Goal: Information Seeking & Learning: Learn about a topic

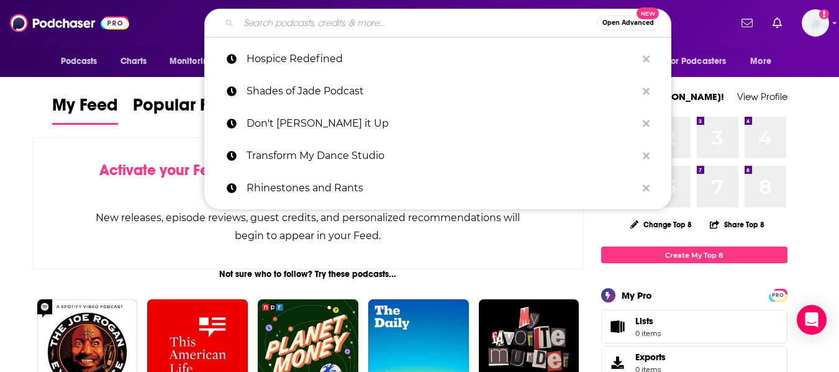
click at [292, 16] on input "Search podcasts, credits, & more..." at bounding box center [417, 23] width 358 height 20
paste input "Secular Buddhist"
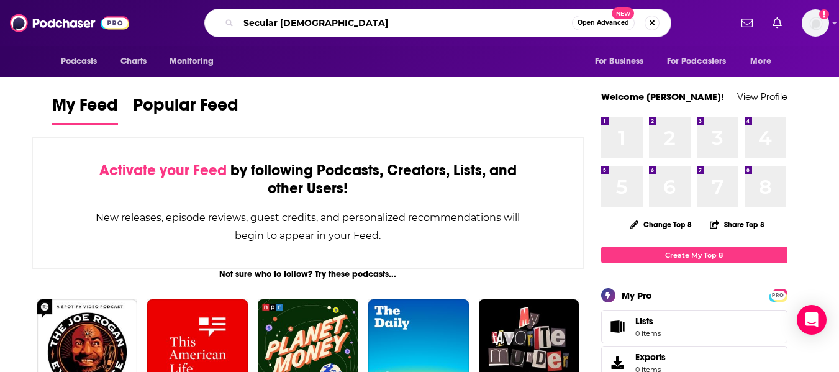
type input "Secular Buddhist"
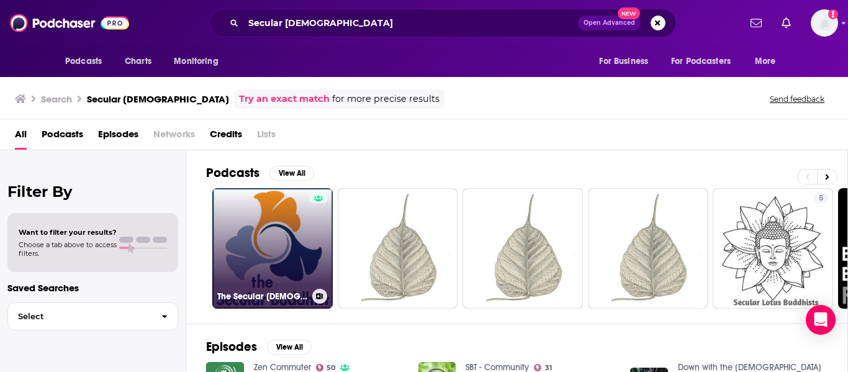
click at [253, 249] on link "The Secular Buddhist" at bounding box center [272, 248] width 120 height 120
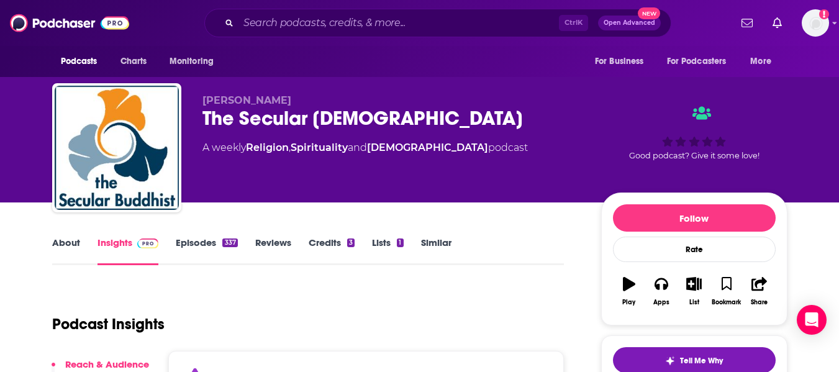
click at [73, 244] on link "About" at bounding box center [66, 251] width 28 height 29
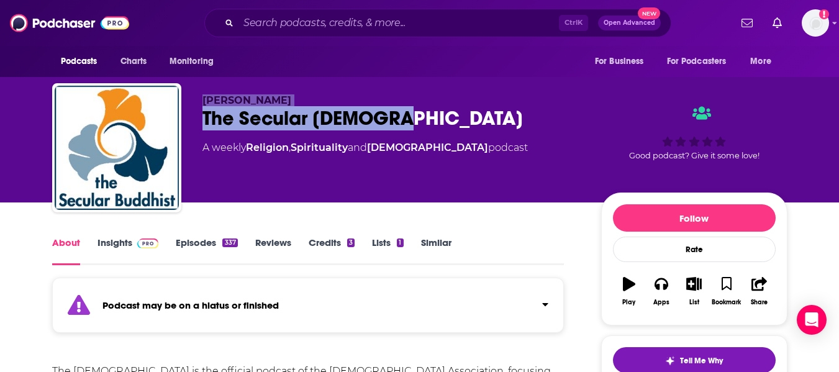
drag, startPoint x: 203, startPoint y: 96, endPoint x: 438, endPoint y: 107, distance: 235.6
click at [438, 107] on div "Ted Meissner The Secular Buddhist A weekly Religion , Spirituality and Buddhism…" at bounding box center [391, 143] width 379 height 99
copy div "Ted Meissner The Secular Buddhist"
click at [423, 118] on div "The Secular Buddhist" at bounding box center [391, 118] width 379 height 24
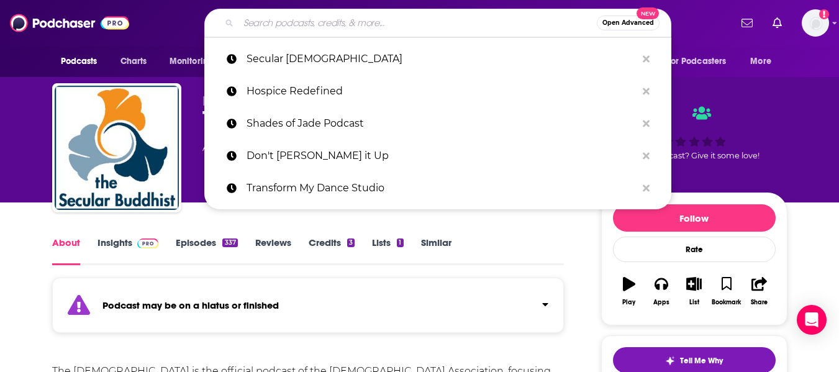
click at [327, 24] on input "Search podcasts, credits, & more..." at bounding box center [417, 23] width 358 height 20
paste input "Tricycle Talks"
type input "Tricycle Talks"
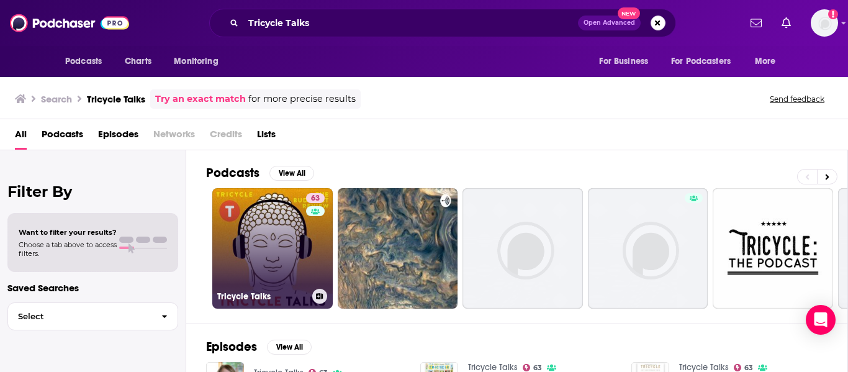
click at [268, 230] on link "63 Tricycle Talks" at bounding box center [272, 248] width 120 height 120
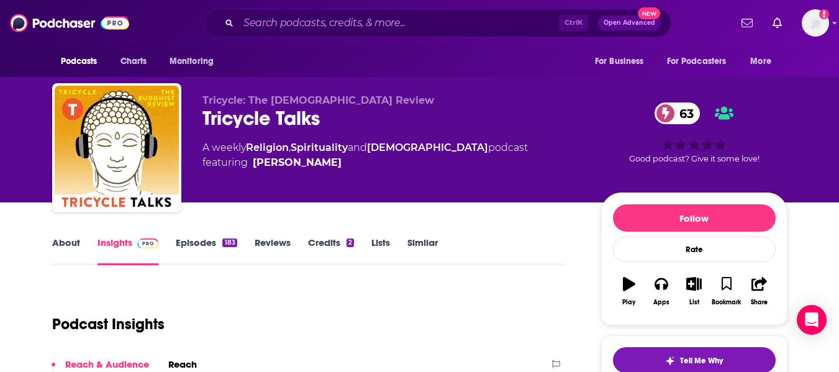
click at [71, 240] on link "About" at bounding box center [66, 251] width 28 height 29
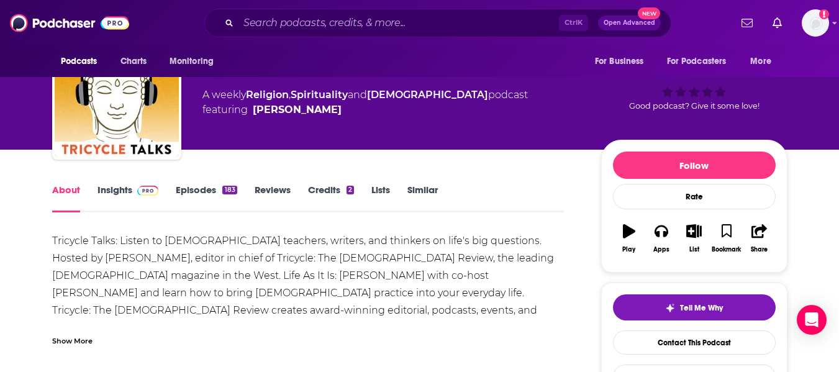
scroll to position [25, 0]
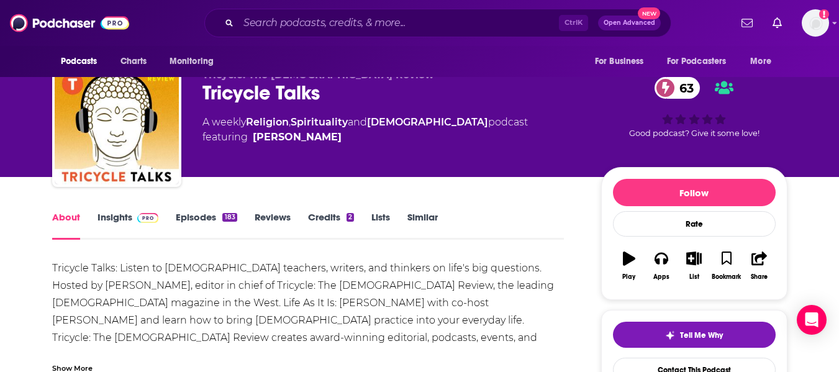
click at [111, 227] on link "Insights" at bounding box center [127, 225] width 61 height 29
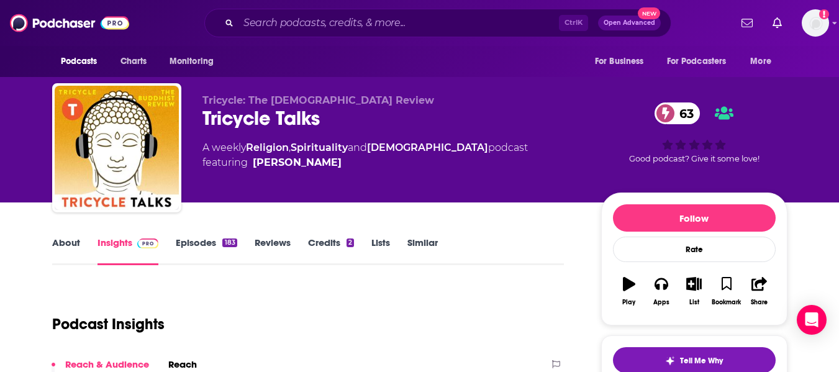
click at [70, 252] on link "About" at bounding box center [66, 251] width 28 height 29
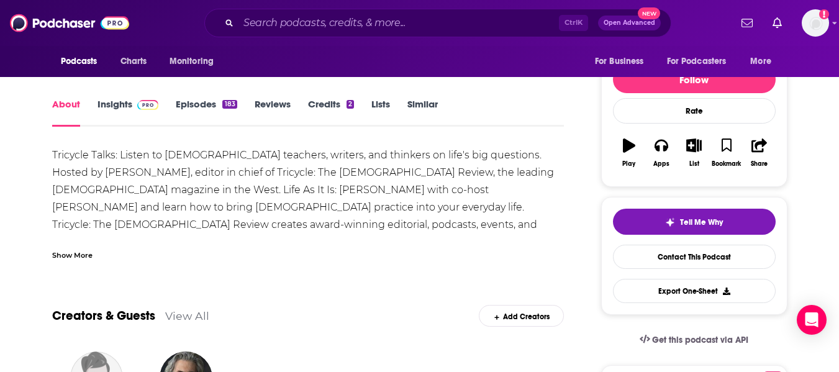
scroll to position [140, 0]
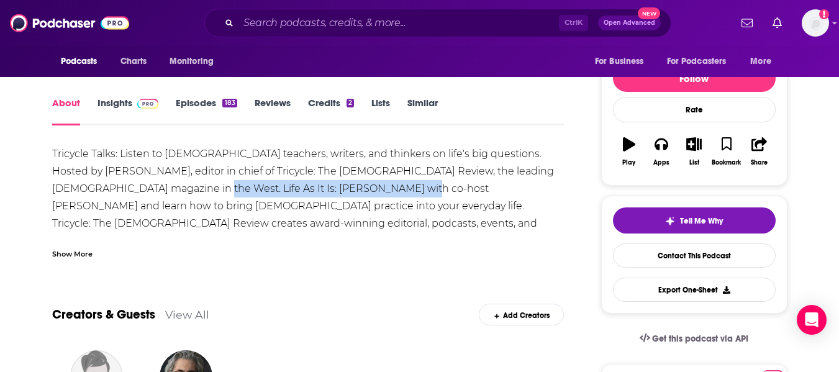
drag, startPoint x: 133, startPoint y: 188, endPoint x: 357, endPoint y: 193, distance: 224.2
click at [357, 193] on div "Tricycle Talks: Listen to Buddhist teachers, writers, and thinkers on life's bi…" at bounding box center [308, 206] width 512 height 122
copy div "James Shaheen with co-host Sharon Salzberg"
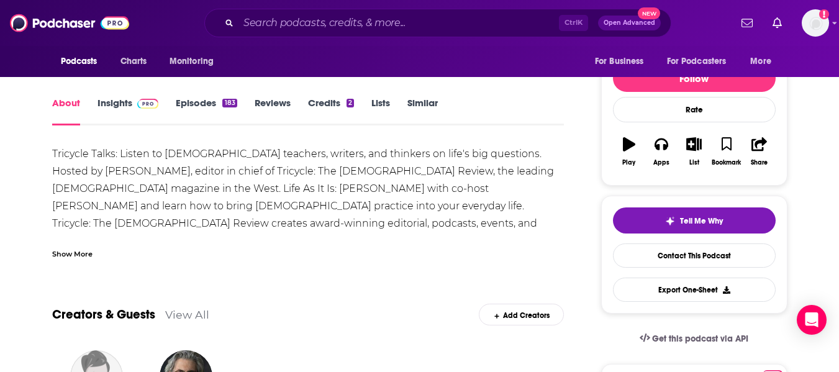
click at [64, 251] on div "Show More" at bounding box center [72, 253] width 40 height 12
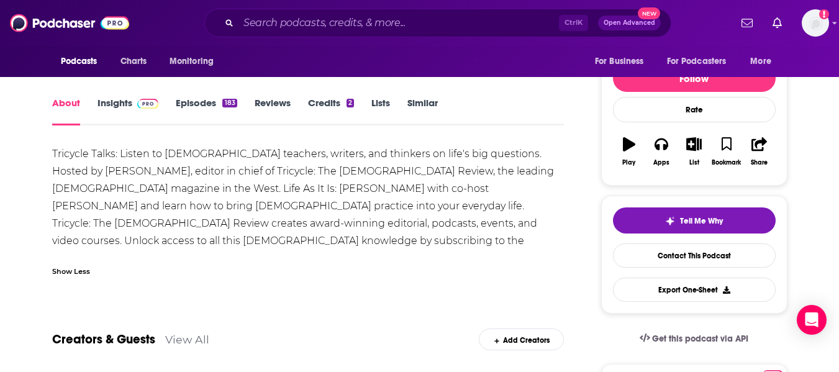
click at [117, 107] on link "Insights" at bounding box center [127, 111] width 61 height 29
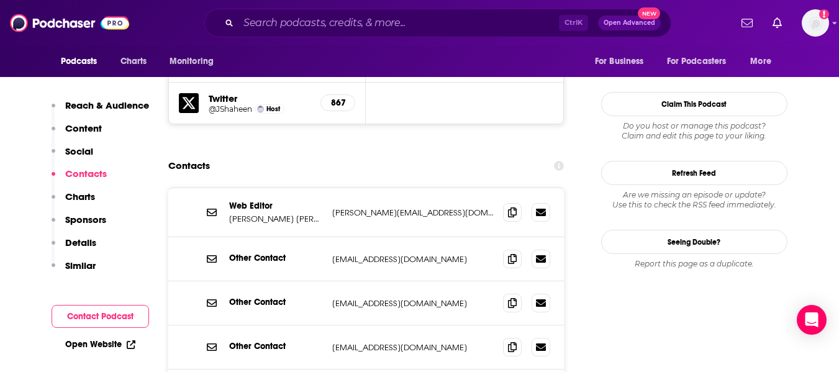
scroll to position [1211, 0]
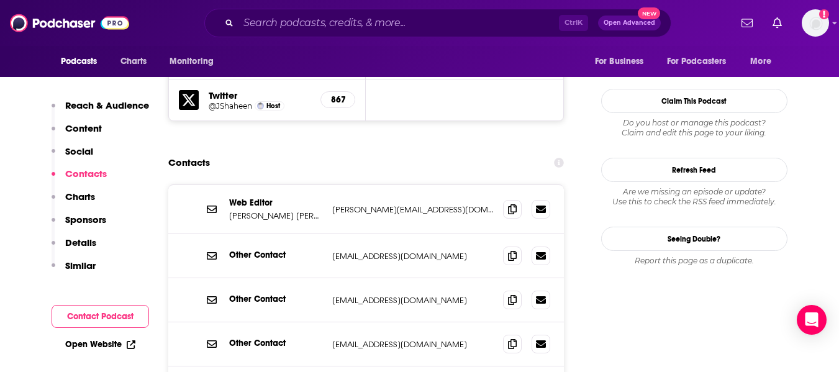
scroll to position [1216, 0]
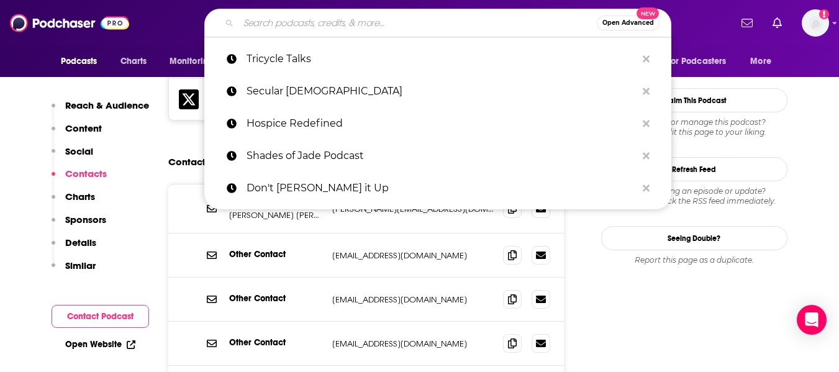
click at [277, 20] on input "Search podcasts, credits, & more..." at bounding box center [417, 23] width 358 height 20
paste input "Wisdom Podcast"
type input "Wisdom Podcast"
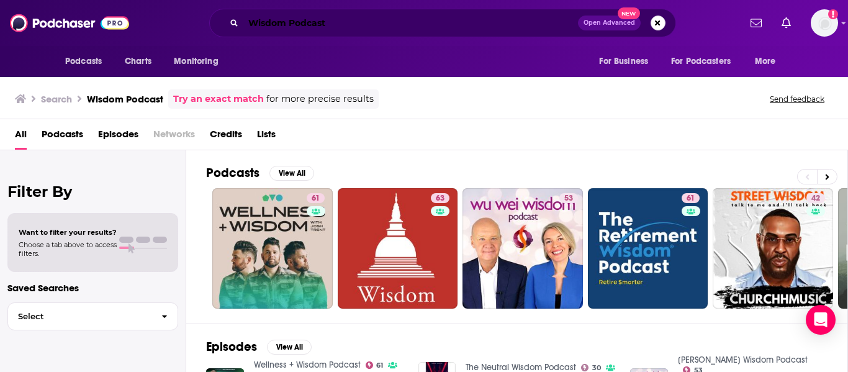
click at [379, 22] on input "Wisdom Podcast" at bounding box center [410, 23] width 335 height 20
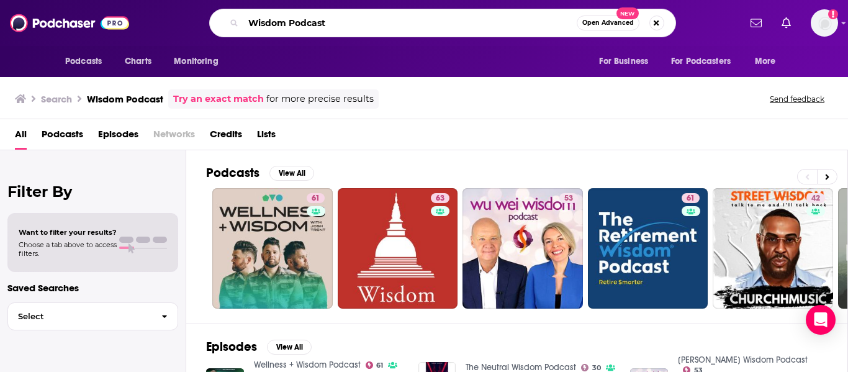
click at [379, 22] on input "Wisdom Podcast" at bounding box center [409, 23] width 333 height 20
paste input "Dharma Chats"
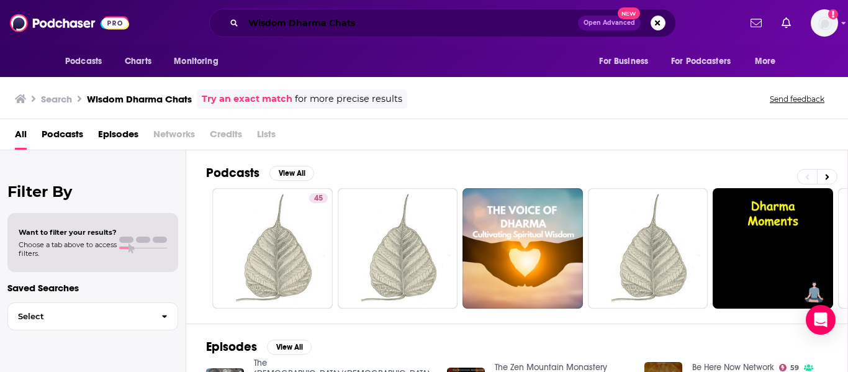
click at [287, 26] on input "Wisdom Dharma Chats" at bounding box center [410, 23] width 335 height 20
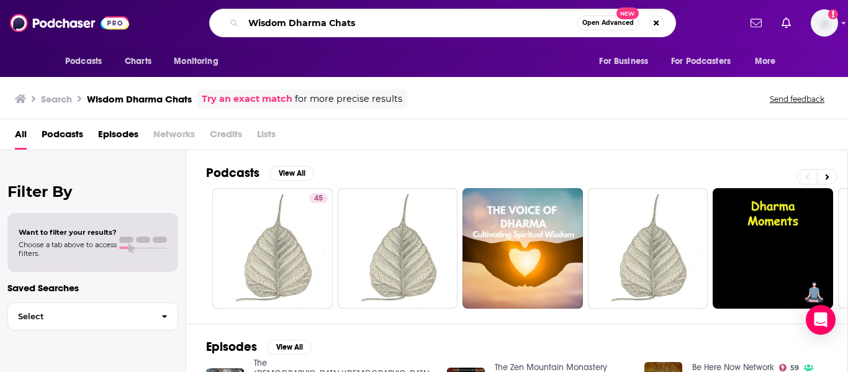
click at [287, 26] on input "Wisdom Dharma Chats" at bounding box center [409, 23] width 333 height 20
paste input "Be Here Now Network"
type input "Be Here Now Network"
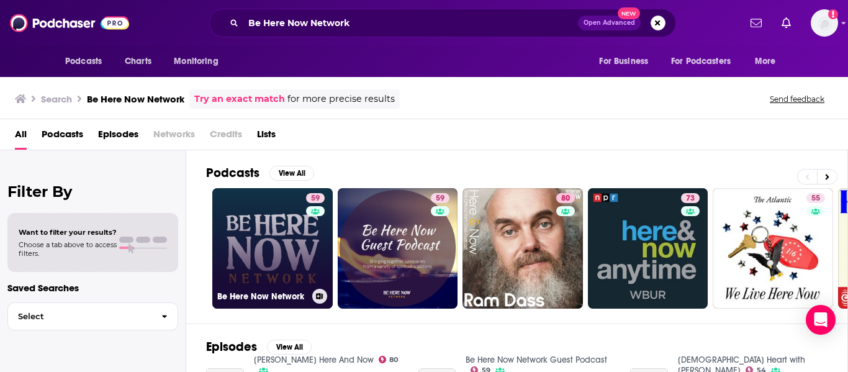
click at [263, 249] on link "59 Be Here Now Network" at bounding box center [272, 248] width 120 height 120
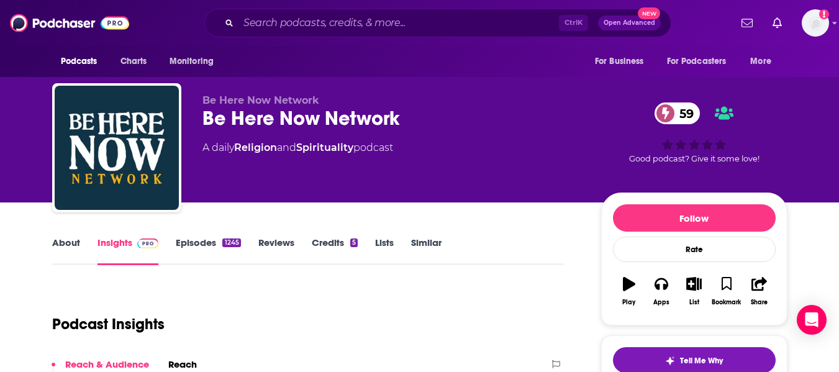
click at [62, 251] on link "About" at bounding box center [66, 251] width 28 height 29
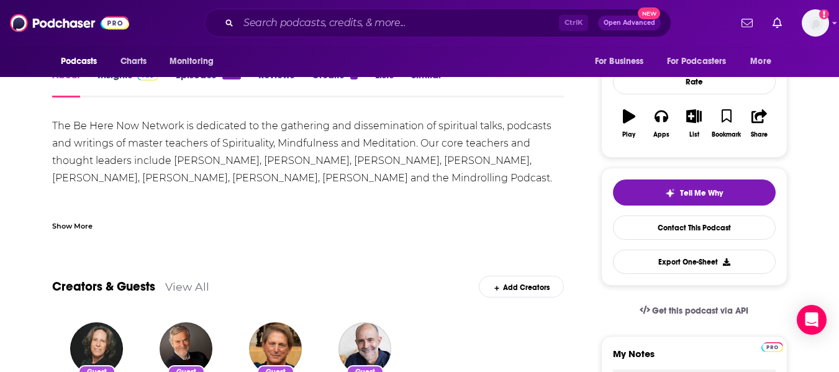
scroll to position [143, 0]
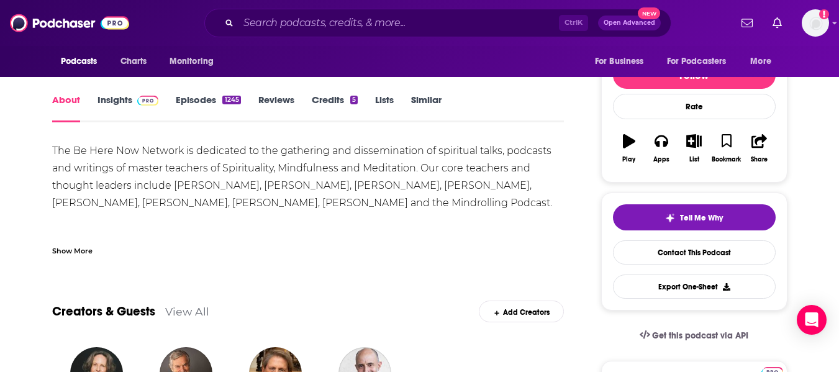
click at [77, 255] on div "Show More" at bounding box center [72, 250] width 40 height 12
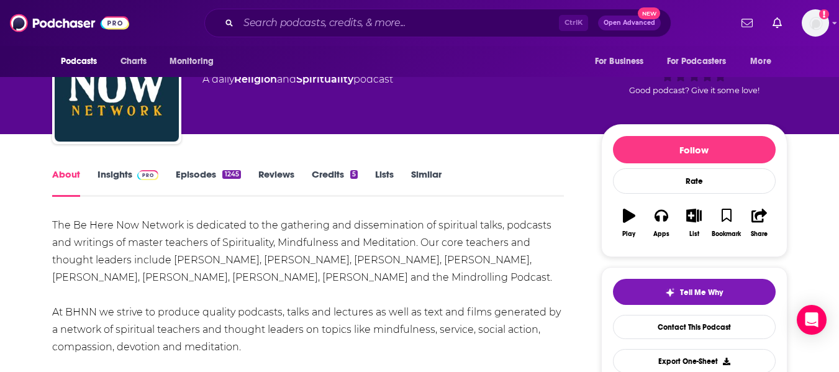
scroll to position [0, 0]
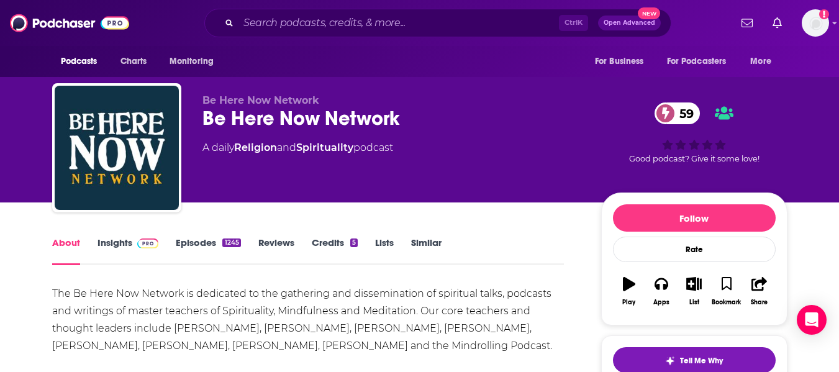
click at [109, 252] on link "Insights" at bounding box center [127, 251] width 61 height 29
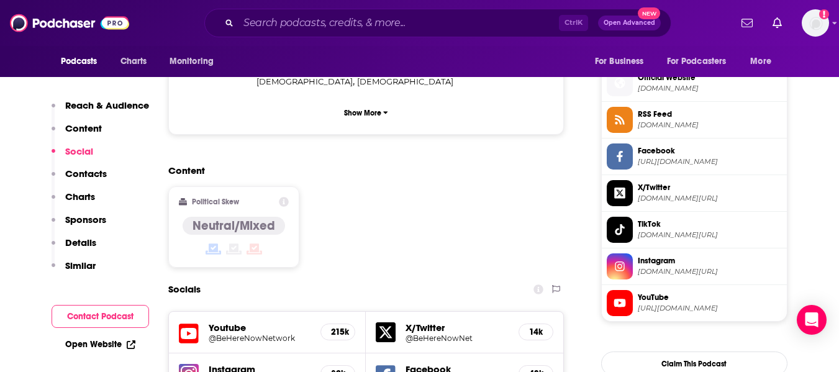
scroll to position [1063, 0]
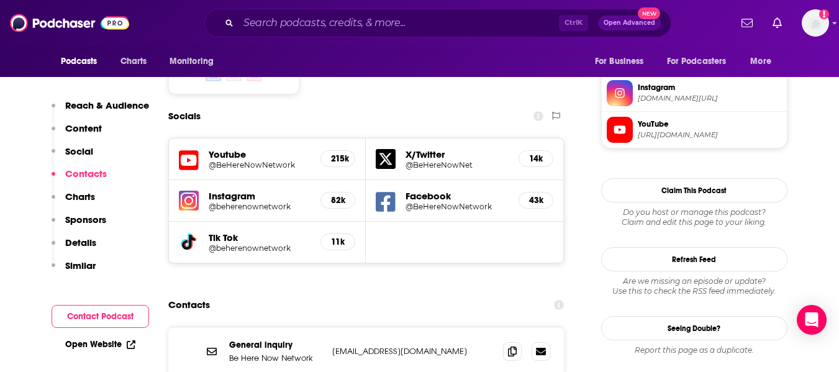
click at [109, 345] on link "Open Website" at bounding box center [100, 344] width 70 height 11
click at [377, 52] on div "Podcasts Charts Monitoring For Business For Podcasters More" at bounding box center [419, 61] width 795 height 31
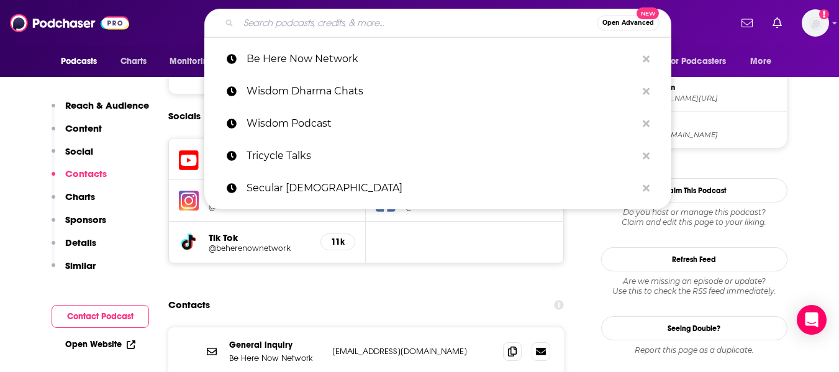
click at [317, 30] on input "Search podcasts, credits, & more..." at bounding box center [417, 23] width 358 height 20
paste input "One World in a New World"
type input "One World in a New World"
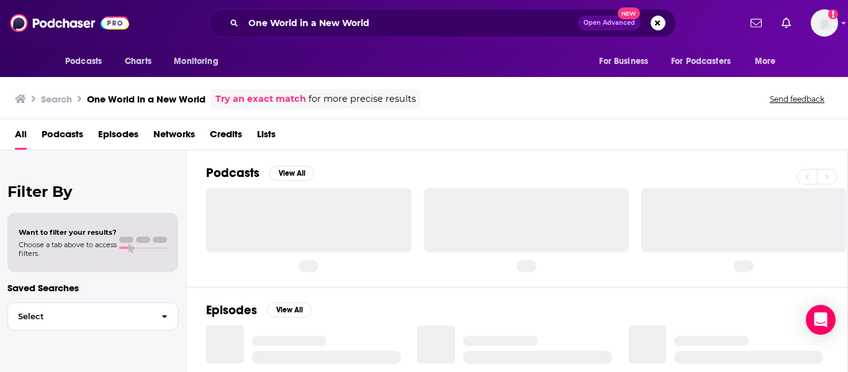
click at [387, 64] on div "Podcasts Charts Monitoring For Business For Podcasters More" at bounding box center [424, 61] width 795 height 31
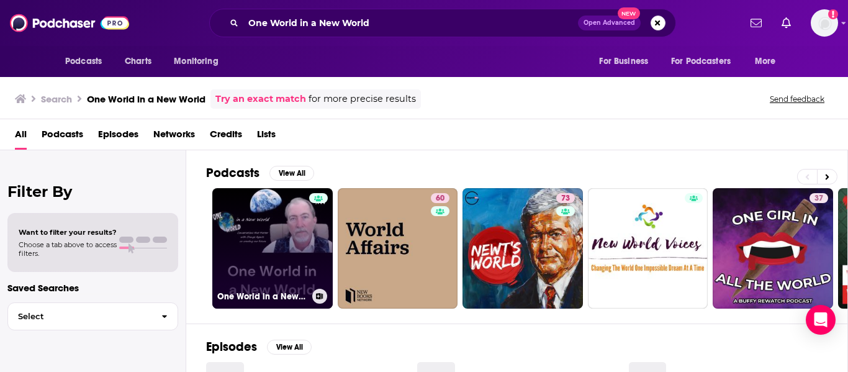
click at [277, 222] on link "One World in a New World - Apocalyptic Chats Podcast" at bounding box center [272, 248] width 120 height 120
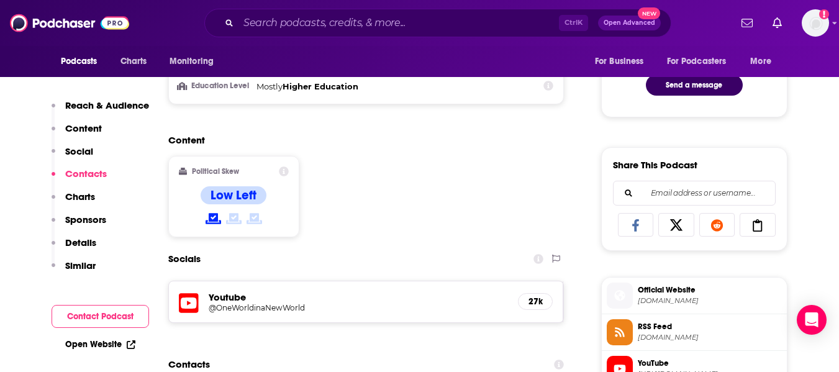
scroll to position [862, 0]
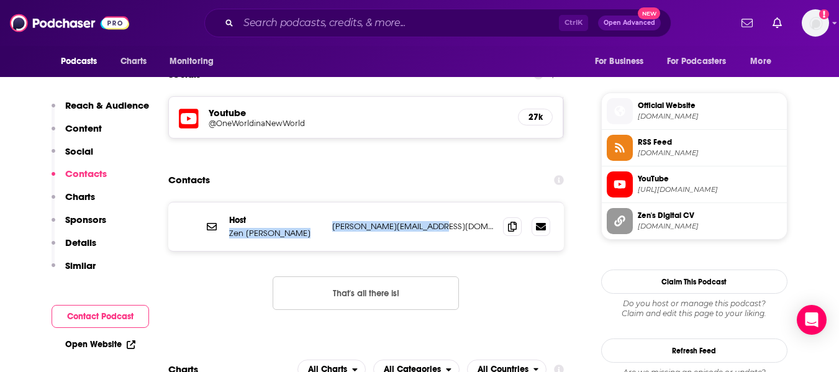
drag, startPoint x: 229, startPoint y: 233, endPoint x: 428, endPoint y: 227, distance: 199.4
click at [0, 0] on div "Host Zen Benefiel benefiel@goodfidelity.us benefiel@goodfidelity.us" at bounding box center [0, 0] width 0 height 0
copy div "Zen Benefiel benefiel@goodfidelity.us"
click at [312, 191] on div "Contacts" at bounding box center [366, 180] width 396 height 24
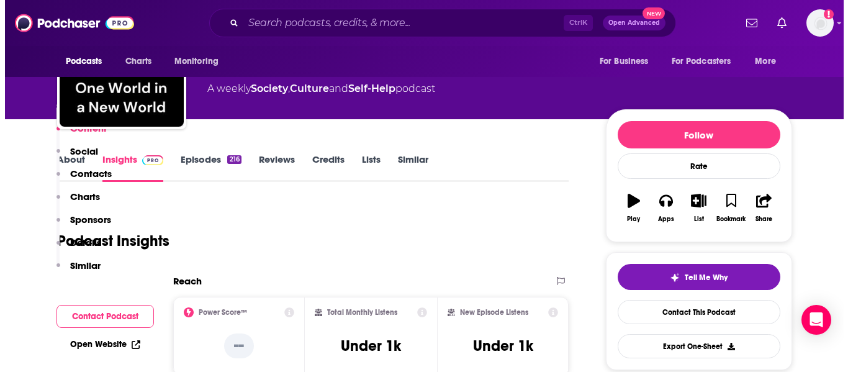
scroll to position [0, 0]
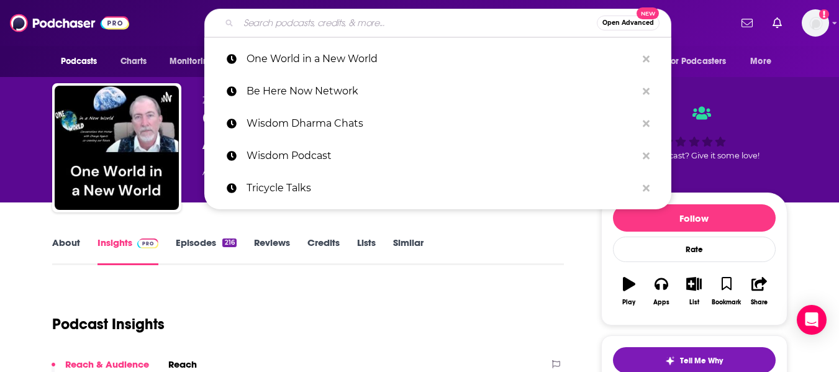
click at [314, 28] on input "Search podcasts, credits, & more..." at bounding box center [417, 23] width 358 height 20
paste input "The Tattooed Buddhist"
type input "The Tattooed Buddhist"
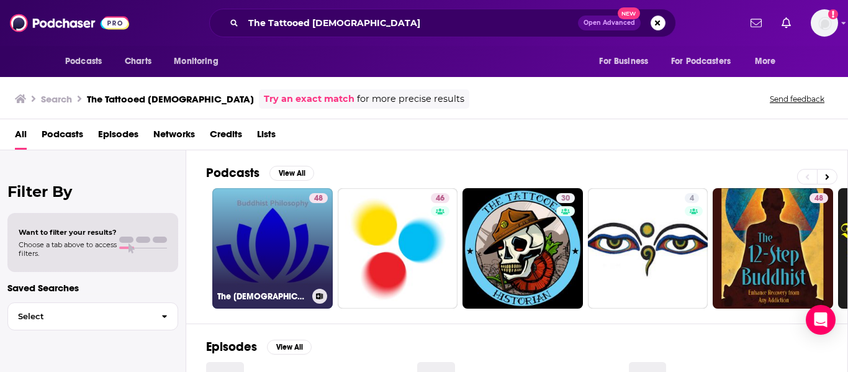
click at [276, 241] on link "48 The Buddhist Philosophy Podcast" at bounding box center [272, 248] width 120 height 120
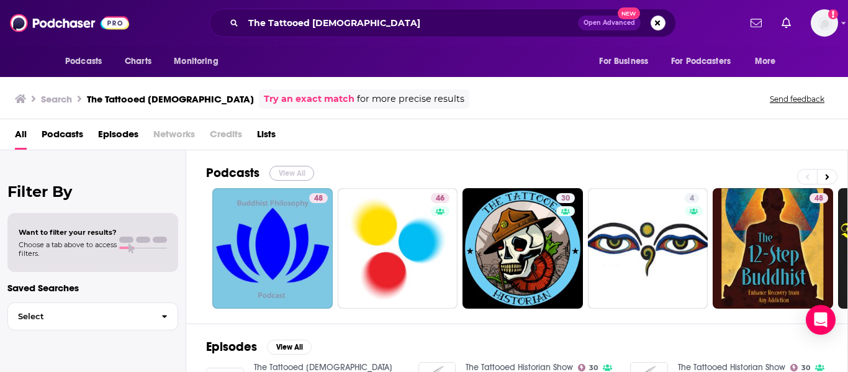
click at [274, 168] on button "View All" at bounding box center [291, 173] width 45 height 15
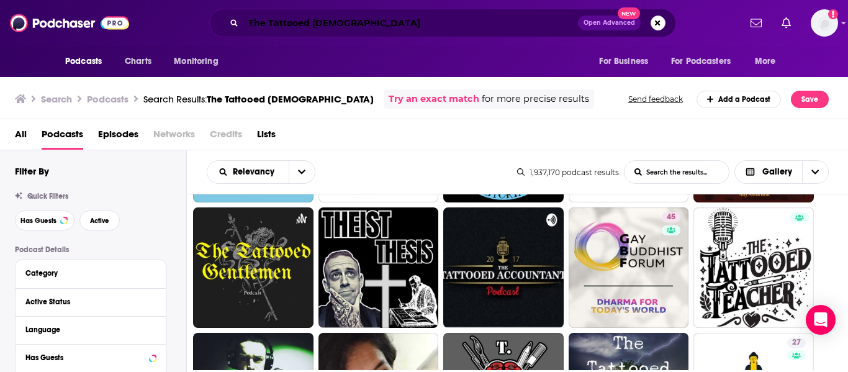
click at [314, 29] on input "The Tattooed Buddhist" at bounding box center [410, 23] width 335 height 20
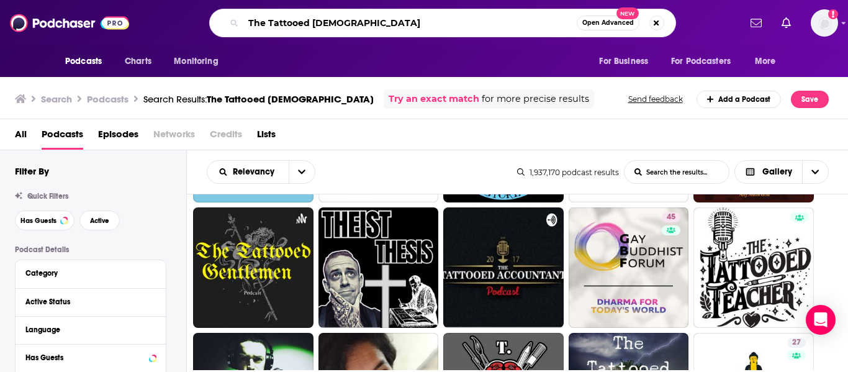
click at [314, 29] on input "The Tattooed Buddhist" at bounding box center [409, 23] width 333 height 20
paste input "Way Out is In"
type input "The Way Out is In"
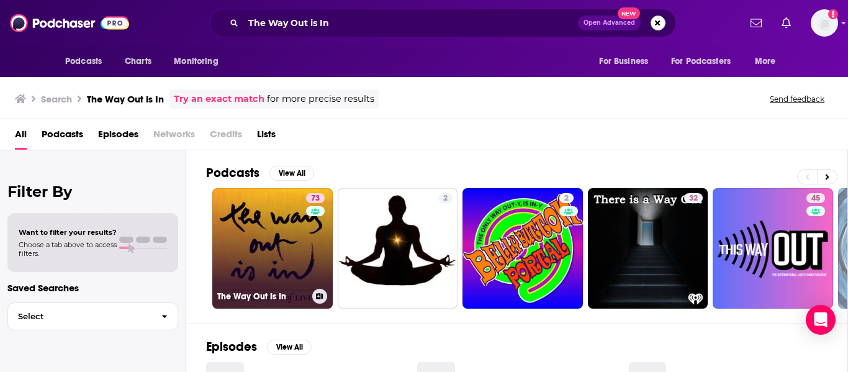
click at [255, 245] on link "73 The Way Out Is In" at bounding box center [272, 248] width 120 height 120
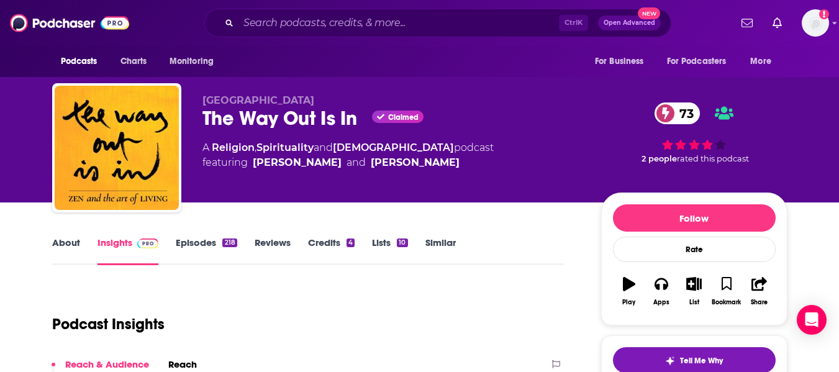
click at [56, 248] on link "About" at bounding box center [66, 251] width 28 height 29
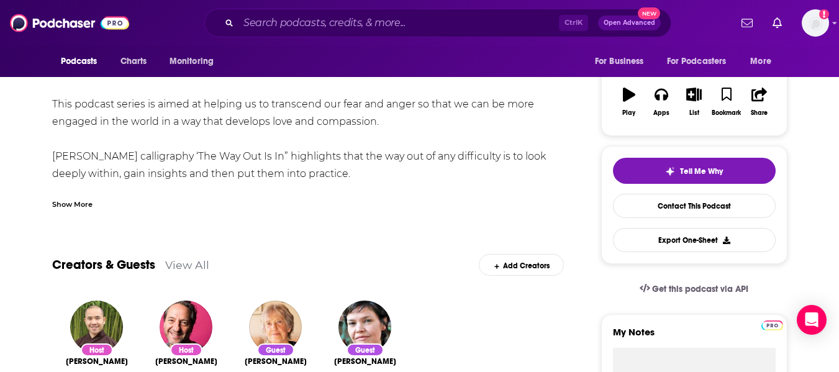
scroll to position [190, 0]
click at [77, 194] on div "Show More" at bounding box center [308, 198] width 512 height 21
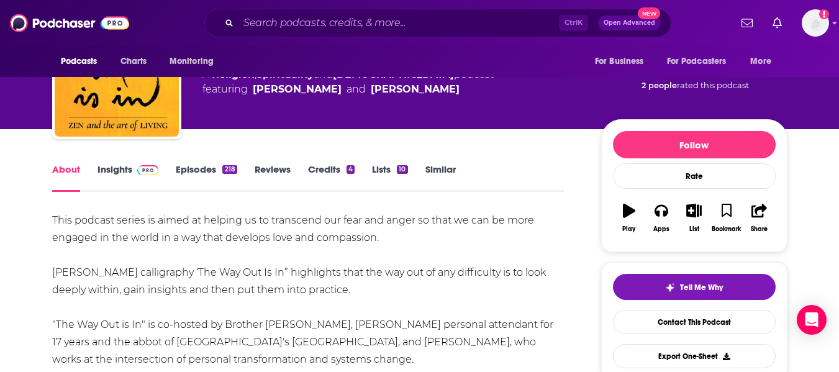
scroll to position [0, 0]
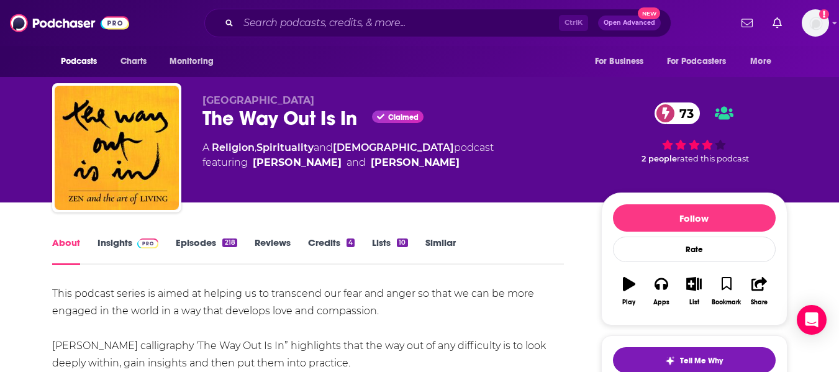
click at [119, 247] on link "Insights" at bounding box center [127, 251] width 61 height 29
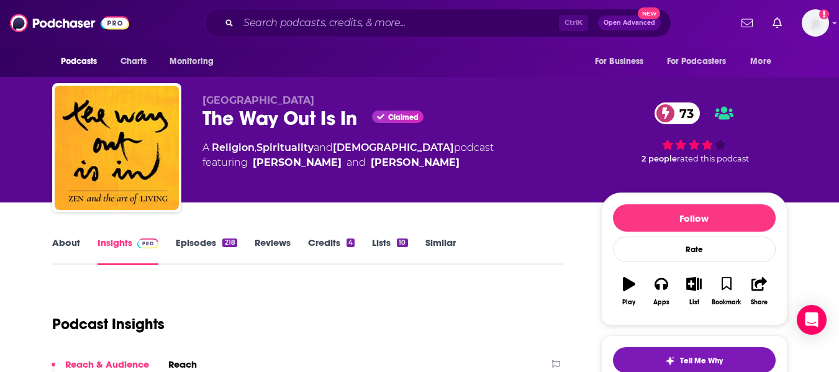
click at [0, 191] on div "Plum Village The Way Out Is In Claimed 73 A Religion , Spirituality and Buddhis…" at bounding box center [419, 101] width 839 height 202
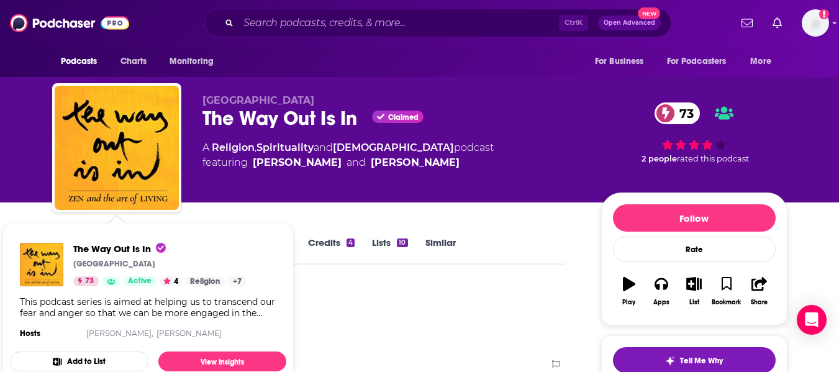
click at [20, 176] on div "Plum Village The Way Out Is In Claimed 73 A Religion , Spirituality and Buddhis…" at bounding box center [419, 101] width 839 height 202
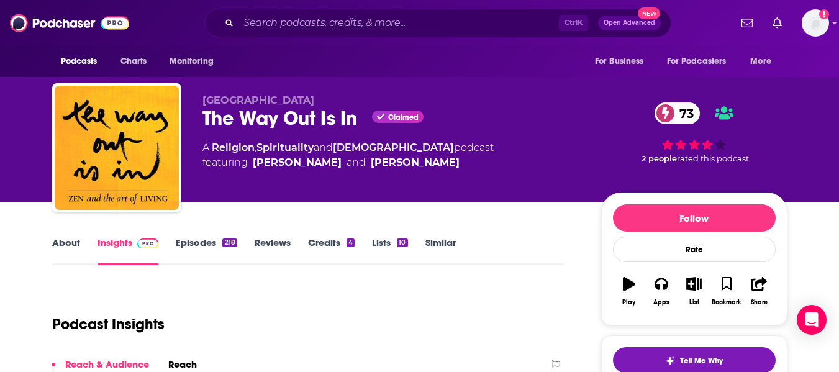
click at [73, 250] on link "About" at bounding box center [66, 251] width 28 height 29
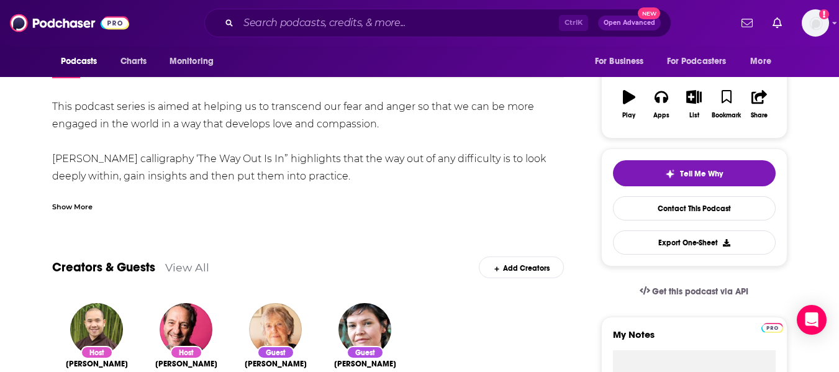
scroll to position [189, 0]
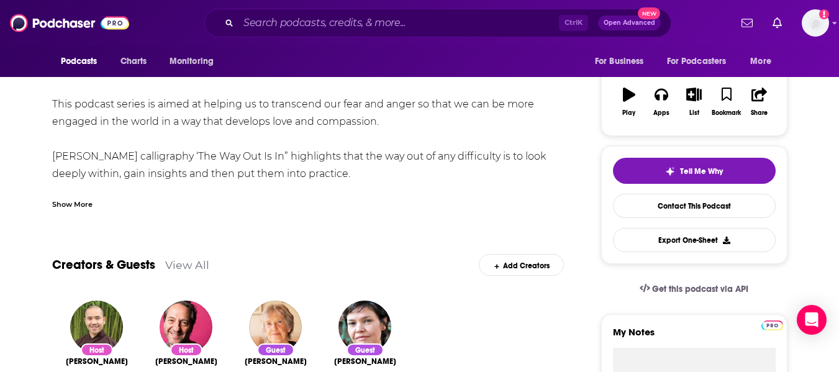
click at [75, 201] on div "Show More" at bounding box center [72, 203] width 40 height 12
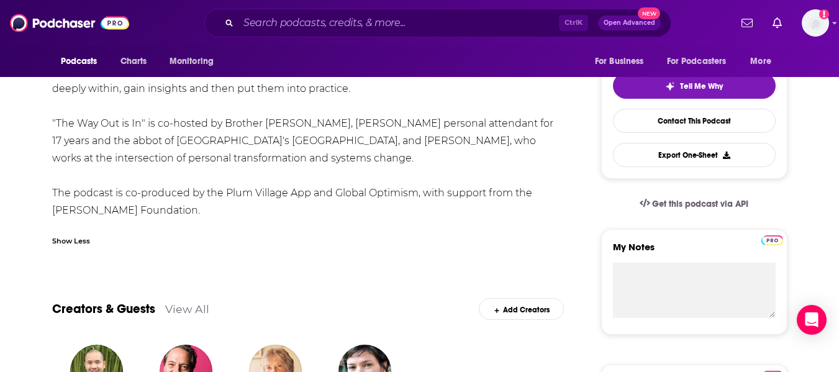
scroll to position [272, 0]
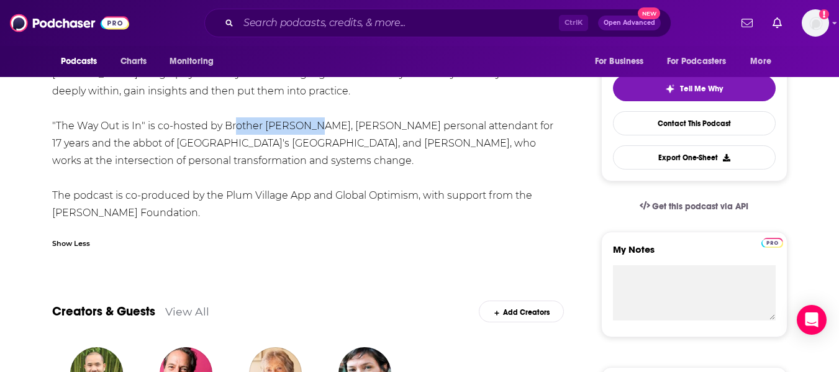
drag, startPoint x: 227, startPoint y: 128, endPoint x: 315, endPoint y: 132, distance: 87.6
click at [315, 132] on div "This podcast series is aimed at helping us to transcend our fear and anger so t…" at bounding box center [308, 117] width 512 height 209
copy div "rother Phap Huu"
click at [219, 143] on div "This podcast series is aimed at helping us to transcend our fear and anger so t…" at bounding box center [308, 117] width 512 height 209
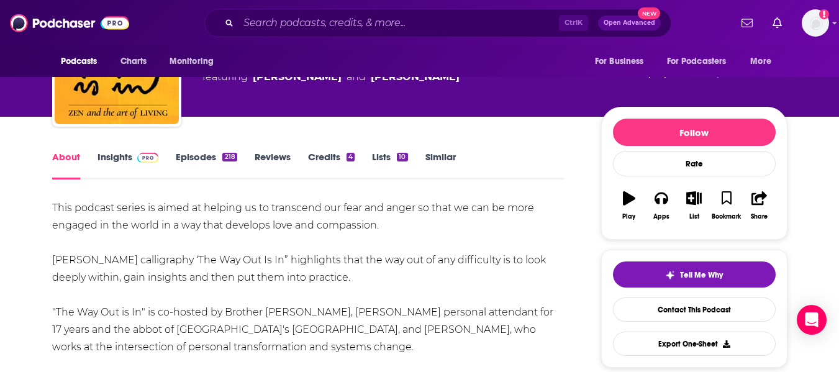
scroll to position [84, 0]
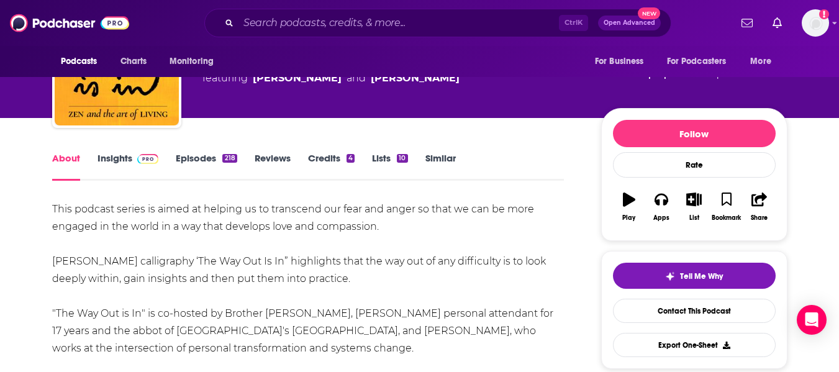
click at [119, 162] on link "Insights" at bounding box center [127, 166] width 61 height 29
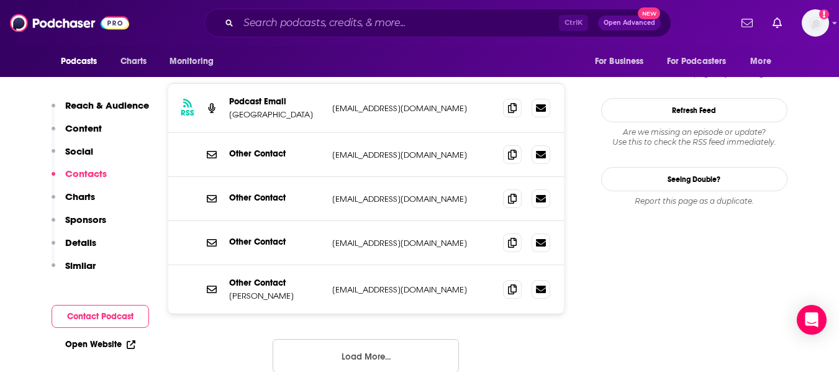
scroll to position [1202, 0]
click at [343, 338] on button "Load More..." at bounding box center [366, 355] width 186 height 34
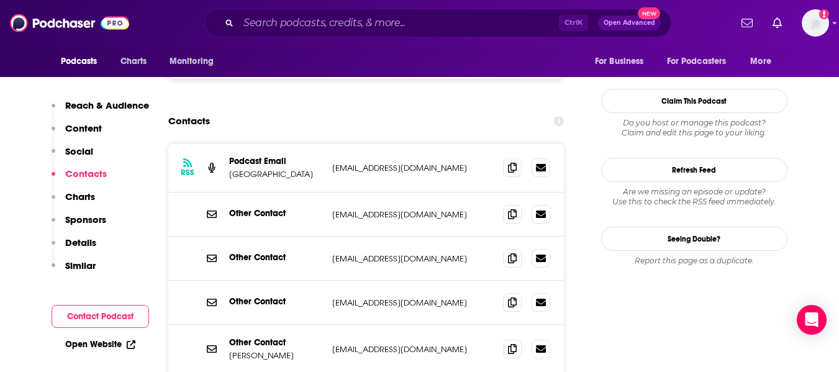
scroll to position [1141, 0]
click at [509, 163] on icon at bounding box center [512, 168] width 9 height 10
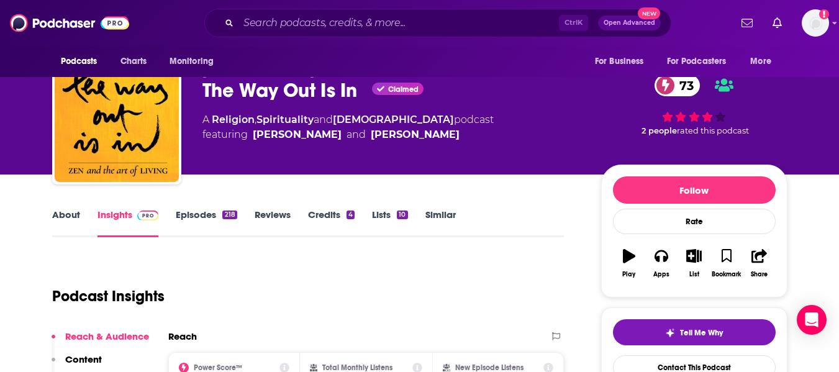
scroll to position [0, 0]
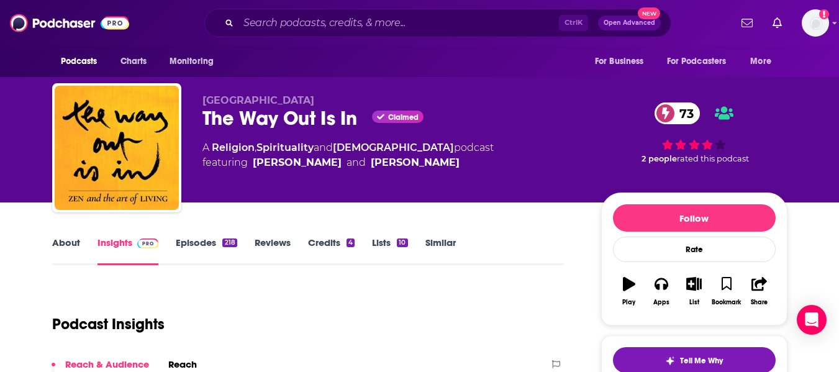
click at [57, 250] on link "About" at bounding box center [66, 251] width 28 height 29
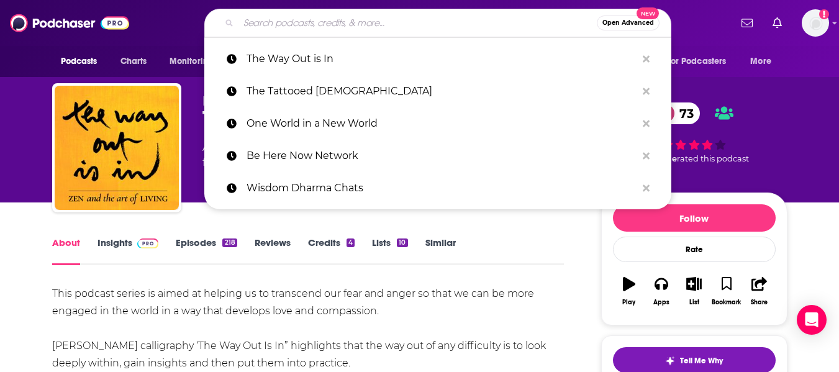
click at [289, 20] on input "Search podcasts, credits, & more..." at bounding box center [417, 23] width 358 height 20
paste input "Oprah’s Super Soul"
type input "Oprah’s Super Soul"
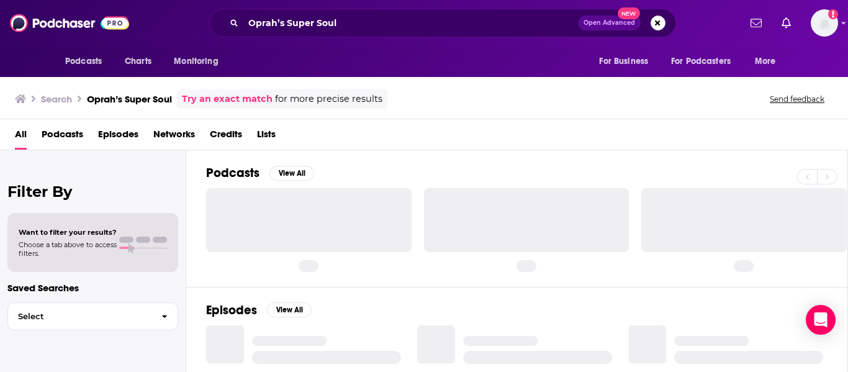
click at [395, 134] on div "All Podcasts Episodes Networks Credits Lists" at bounding box center [426, 136] width 823 height 25
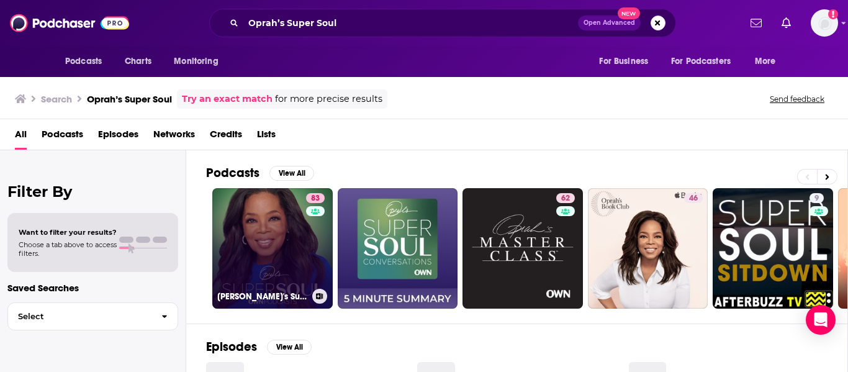
click at [272, 231] on link "83 Oprah's Super Soul" at bounding box center [272, 248] width 120 height 120
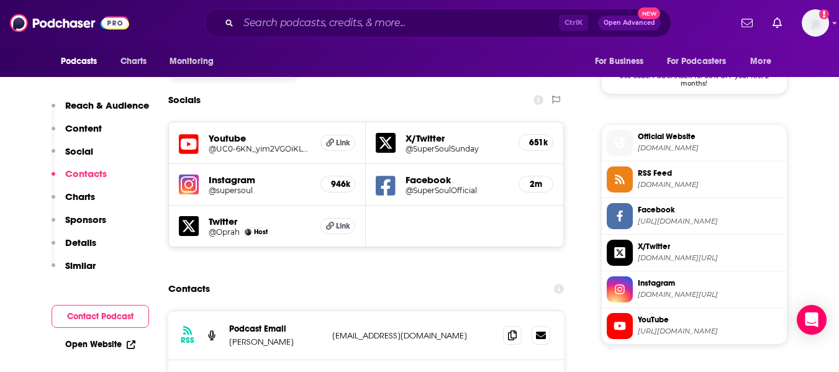
scroll to position [1154, 0]
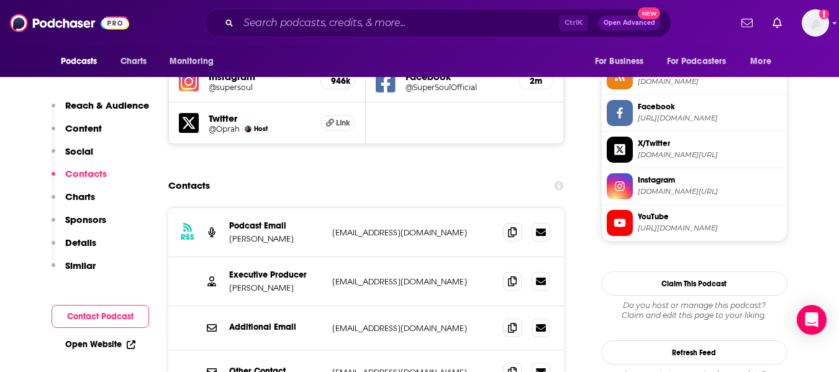
drag, startPoint x: 94, startPoint y: 338, endPoint x: 4, endPoint y: 304, distance: 97.1
click at [506, 222] on span at bounding box center [512, 231] width 19 height 19
drag, startPoint x: 228, startPoint y: 173, endPoint x: 318, endPoint y: 174, distance: 90.7
click at [318, 208] on div "RSS Podcast Email Kelli Richardson Lawson podcasts@own.oprah.com podcasts@own.o…" at bounding box center [366, 232] width 396 height 49
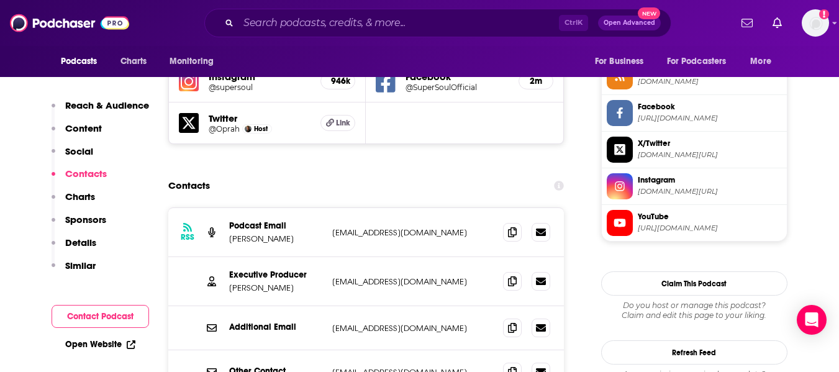
copy p "Kelli Richardson Lawson"
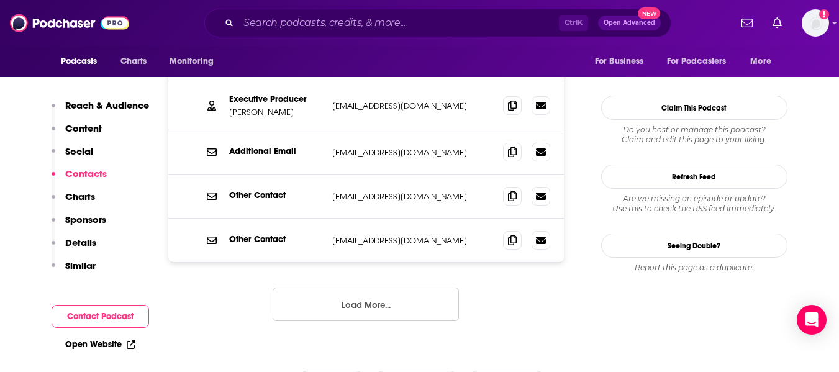
scroll to position [1330, 0]
click at [377, 287] on button "Load More..." at bounding box center [366, 304] width 186 height 34
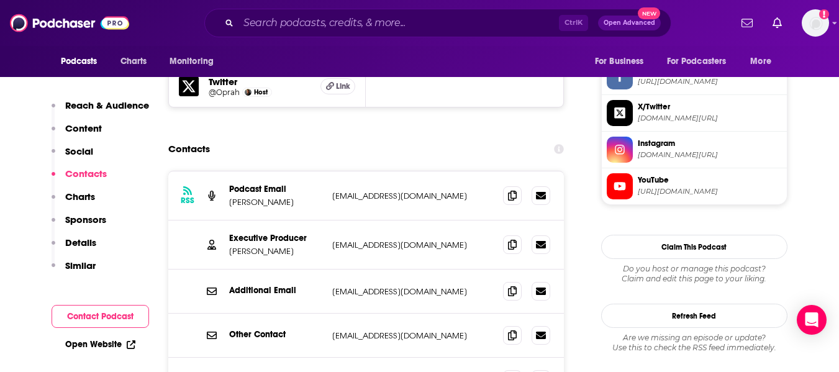
scroll to position [1190, 0]
drag, startPoint x: 227, startPoint y: 141, endPoint x: 319, endPoint y: 147, distance: 92.1
click at [319, 172] on div "RSS Podcast Email Kelli Richardson Lawson podcasts@own.oprah.com podcasts@own.o…" at bounding box center [366, 196] width 396 height 49
copy p "Kelli Richardson Lawson"
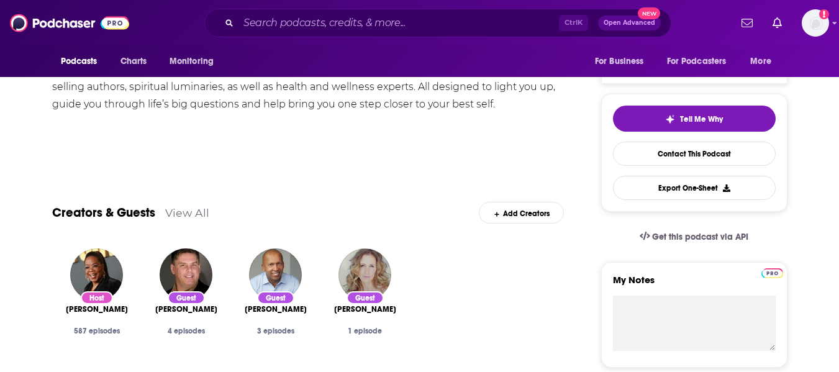
scroll to position [244, 0]
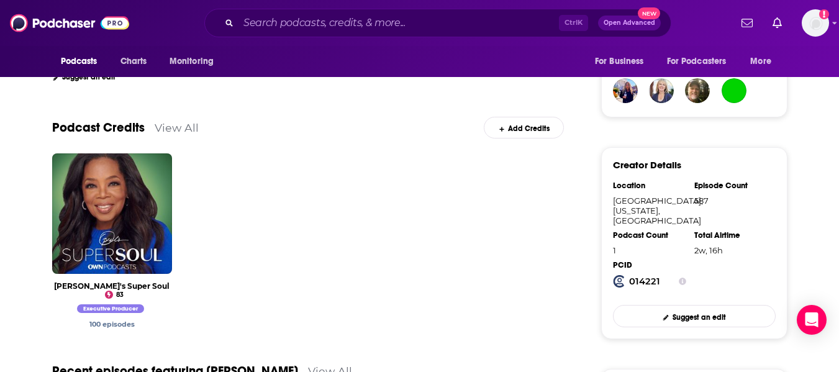
scroll to position [328, 0]
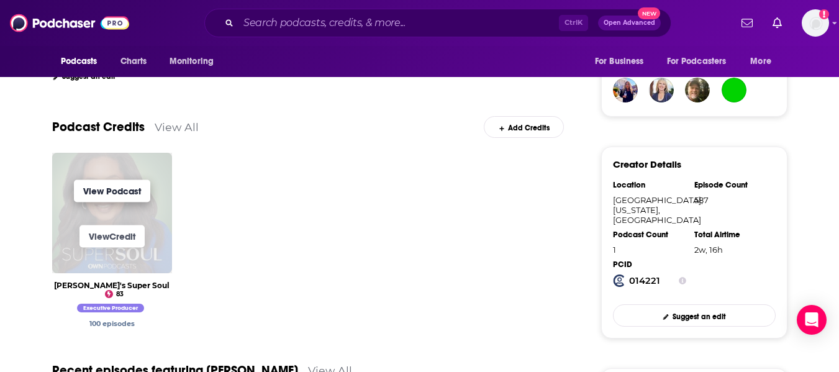
click at [101, 200] on link "View Podcast" at bounding box center [112, 190] width 76 height 22
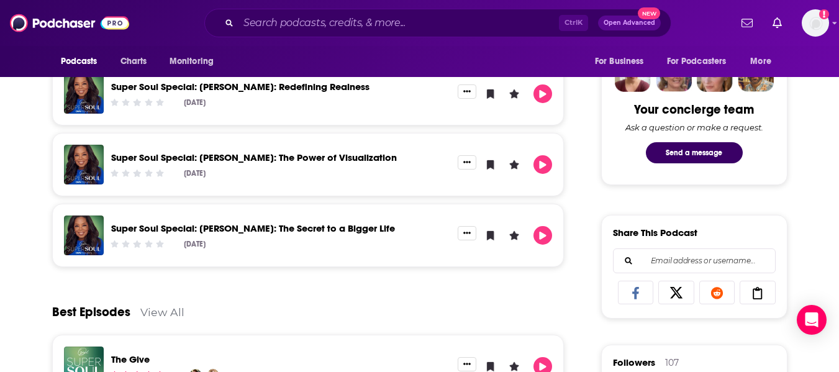
scroll to position [633, 0]
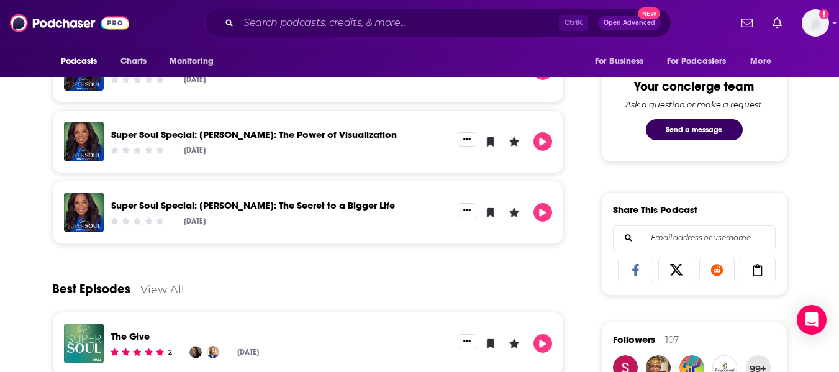
click at [231, 203] on link "Super Soul Special: [PERSON_NAME]: The Secret to a Bigger Life" at bounding box center [253, 205] width 284 height 12
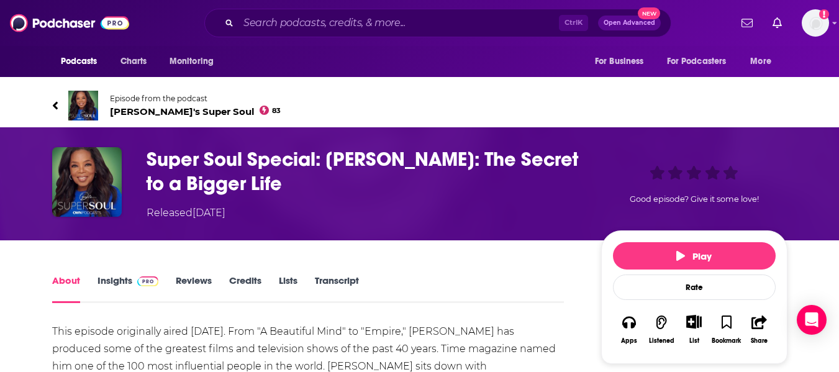
click at [310, 173] on h1 "Super Soul Special: [PERSON_NAME]: The Secret to a Bigger Life" at bounding box center [364, 171] width 435 height 48
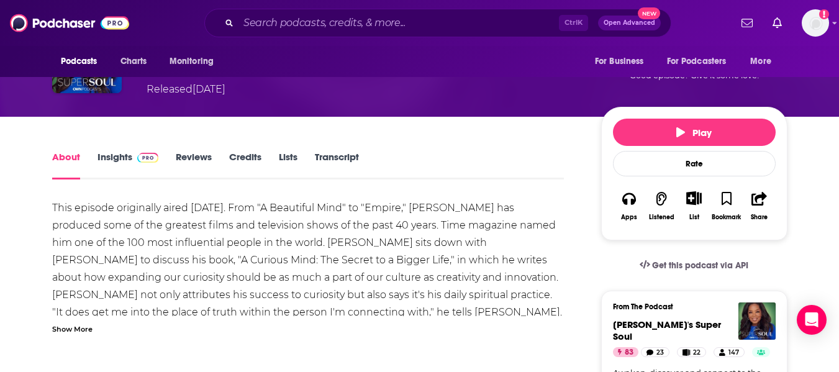
scroll to position [124, 0]
